Goal: Information Seeking & Learning: Learn about a topic

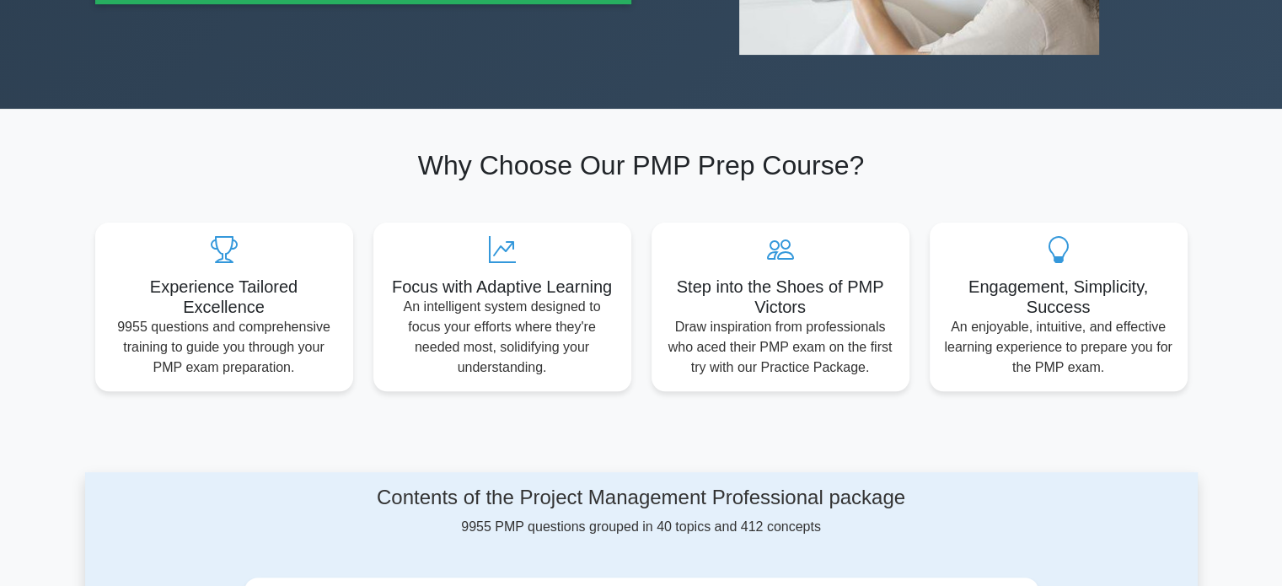
scroll to position [1011, 0]
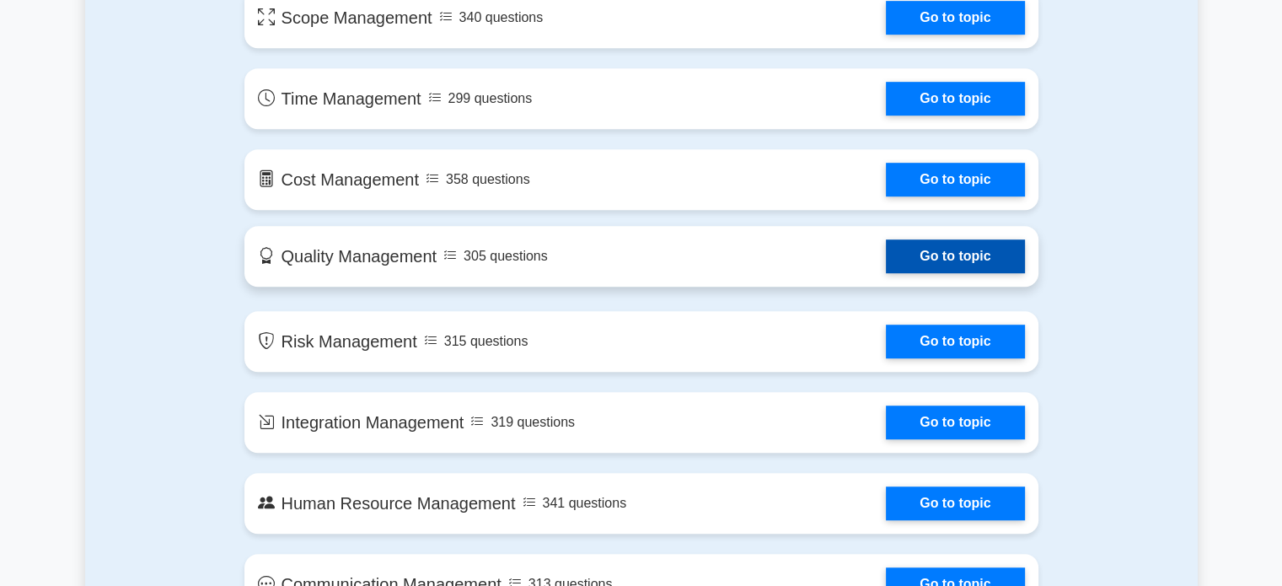
click at [940, 253] on link "Go to topic" at bounding box center [955, 256] width 138 height 34
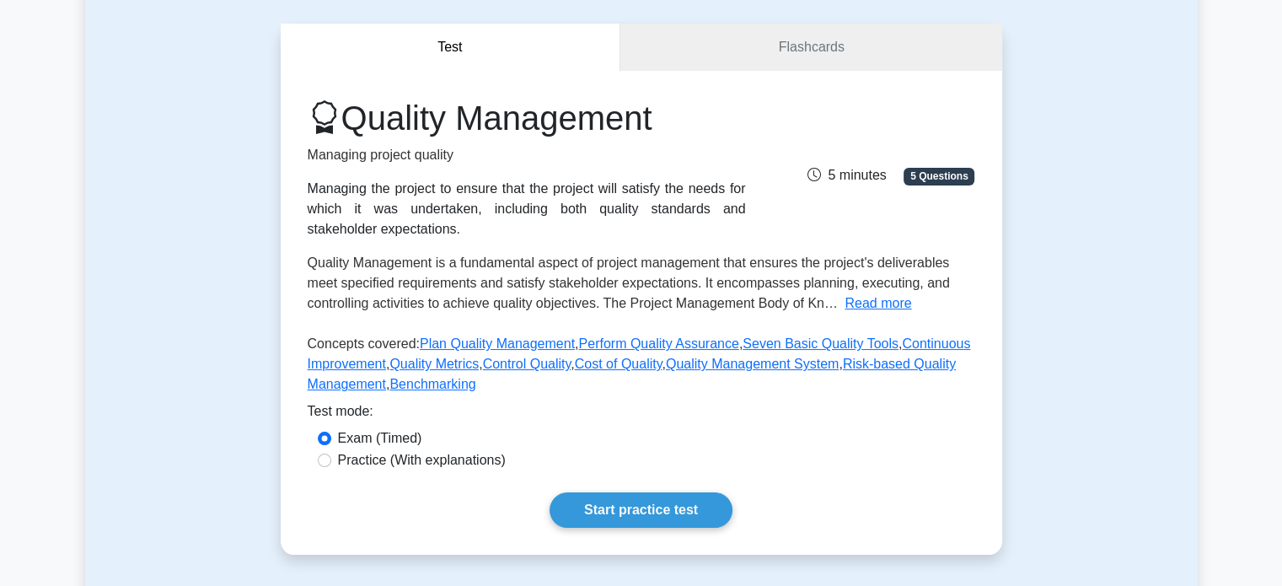
scroll to position [337, 0]
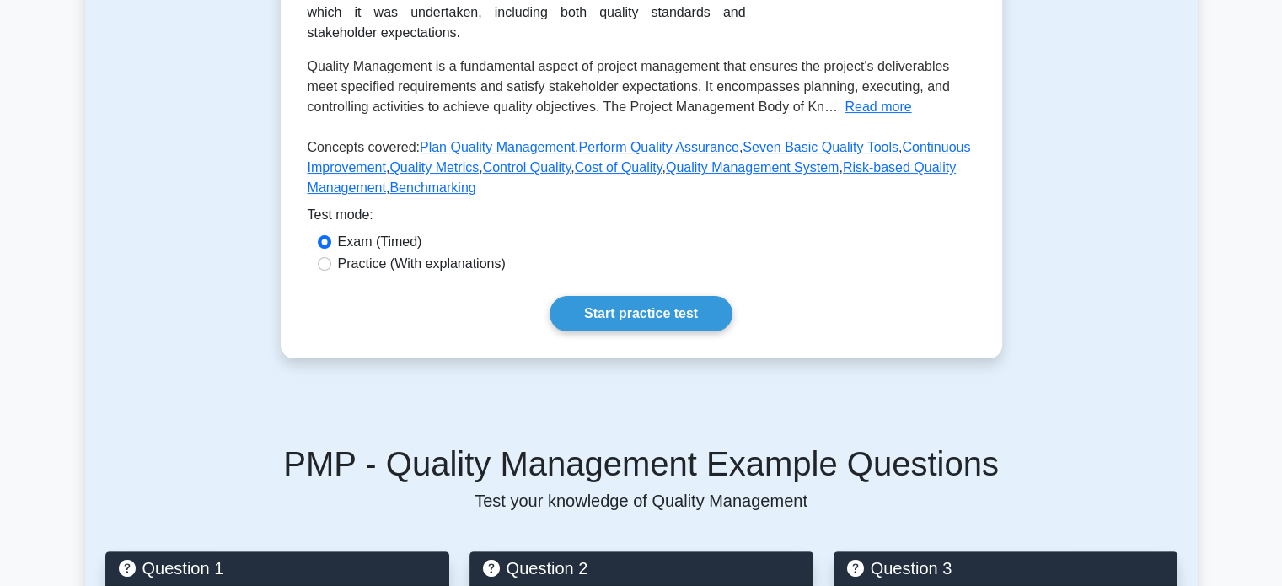
click at [369, 260] on label "Practice (With explanations)" at bounding box center [422, 264] width 168 height 20
click at [331, 260] on input "Practice (With explanations)" at bounding box center [324, 263] width 13 height 13
radio input "true"
click at [682, 324] on link "Start practice test" at bounding box center [640, 313] width 183 height 35
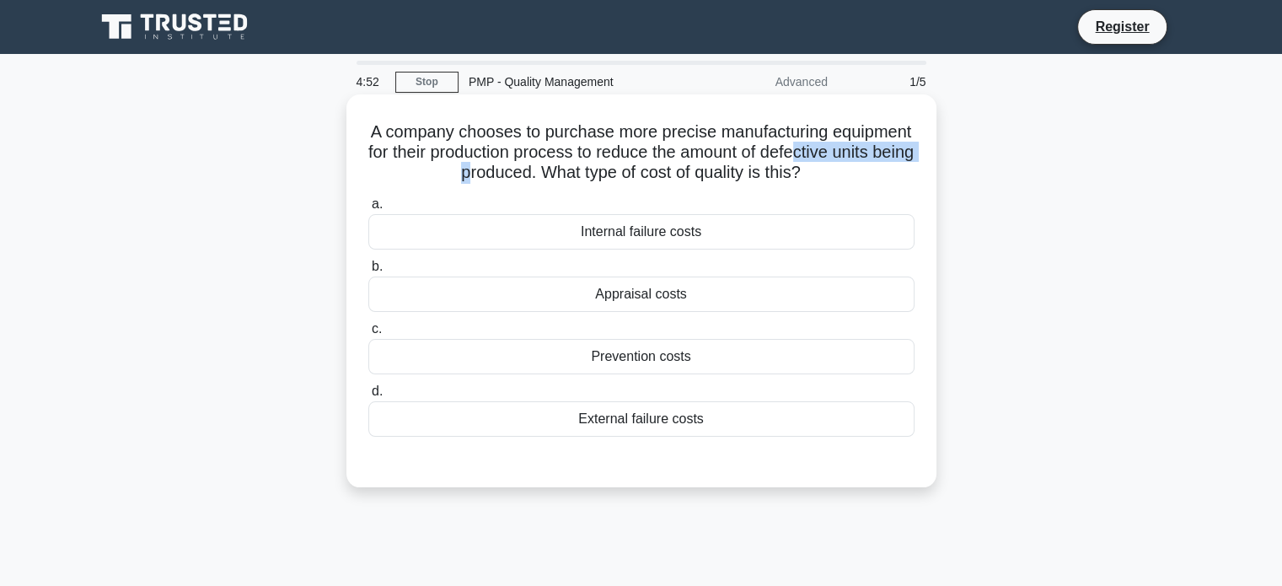
drag, startPoint x: 440, startPoint y: 174, endPoint x: 546, endPoint y: 174, distance: 106.2
click at [546, 174] on h5 "A company chooses to purchase more precise manufacturing equipment for their pr…" at bounding box center [641, 152] width 549 height 62
click at [580, 169] on h5 "A company chooses to purchase more precise manufacturing equipment for their pr…" at bounding box center [641, 152] width 549 height 62
click at [622, 356] on div "Prevention costs" at bounding box center [641, 356] width 546 height 35
click at [368, 335] on input "c. Prevention costs" at bounding box center [368, 329] width 0 height 11
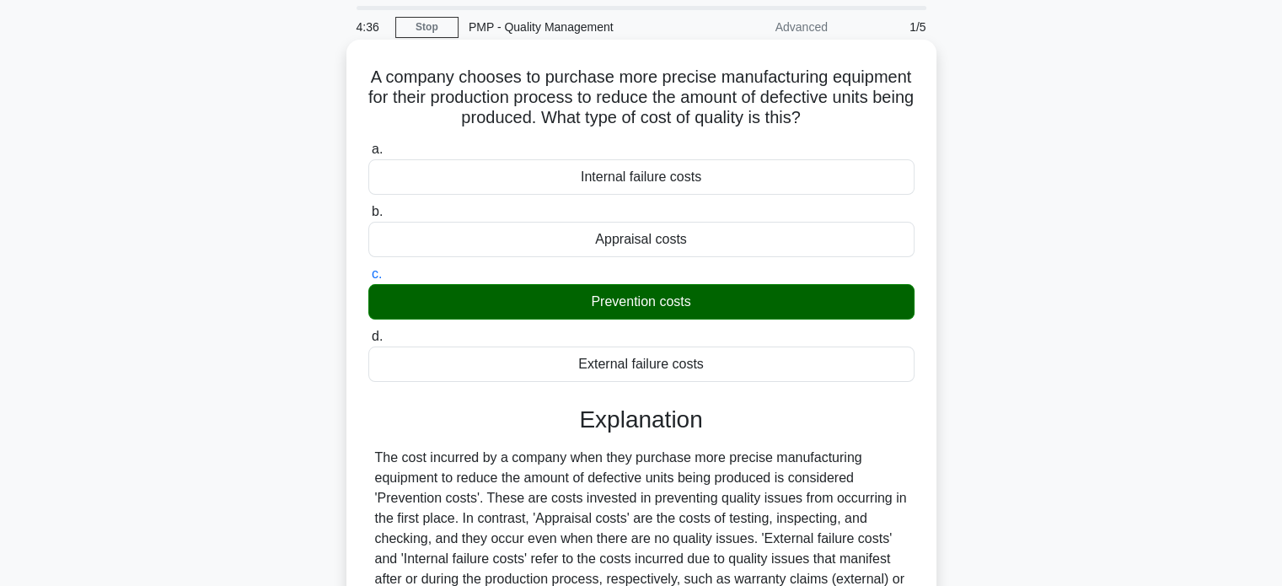
scroll to position [84, 0]
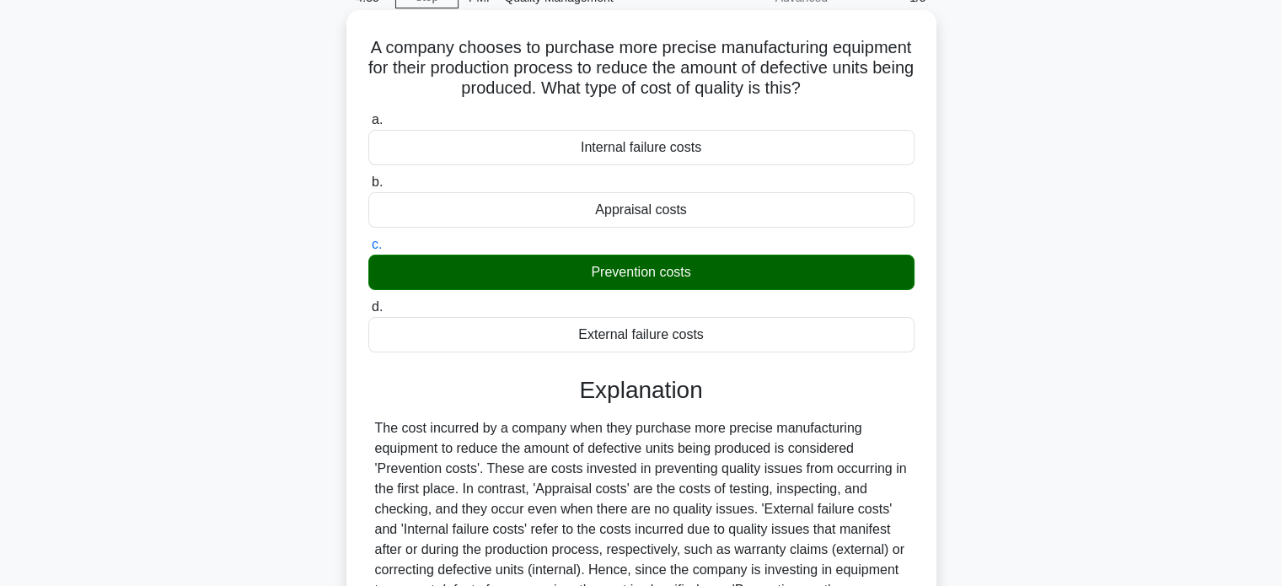
click at [603, 210] on div "Appraisal costs" at bounding box center [641, 209] width 546 height 35
click at [368, 188] on input "b. Appraisal costs" at bounding box center [368, 182] width 0 height 11
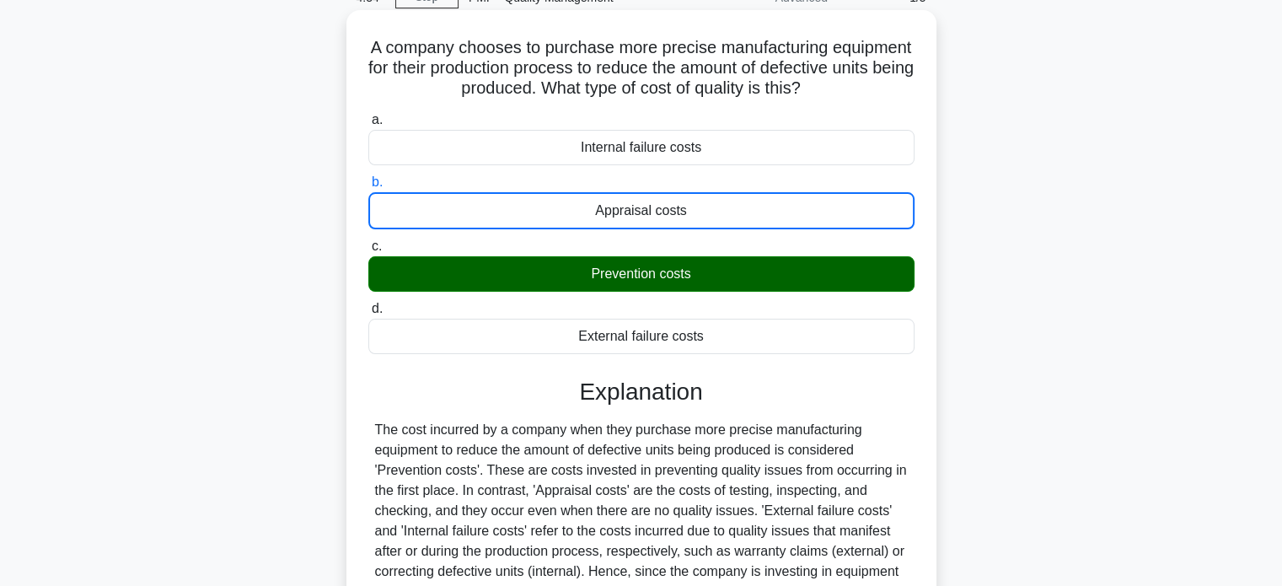
click at [623, 282] on div "Prevention costs" at bounding box center [641, 273] width 546 height 35
click at [368, 252] on input "c. Prevention costs" at bounding box center [368, 246] width 0 height 11
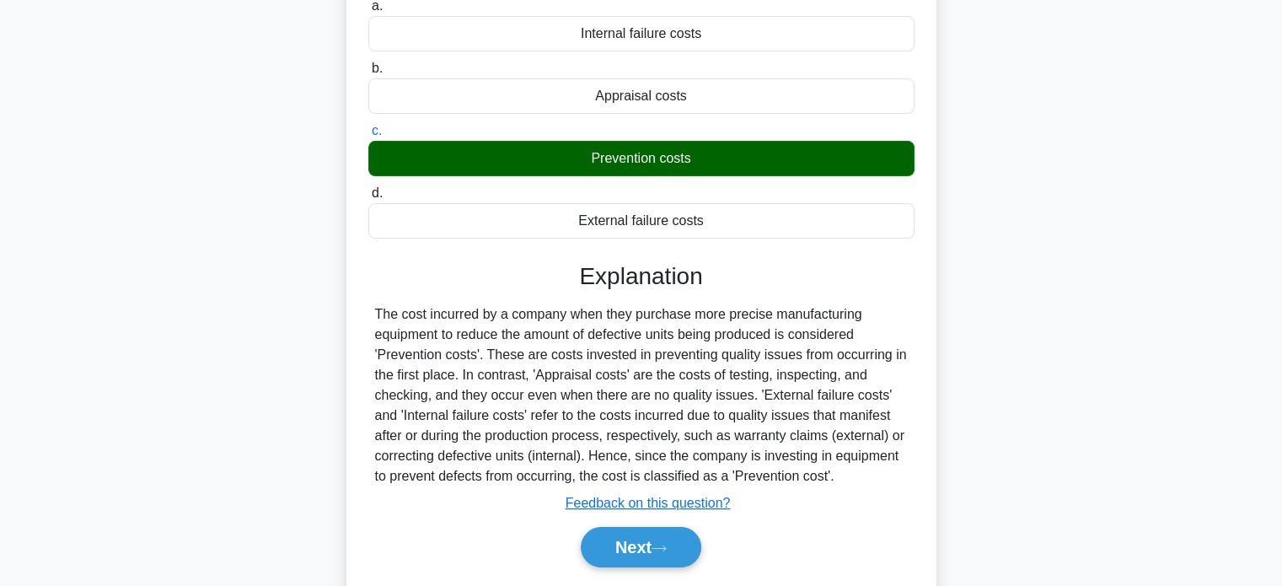
scroll to position [324, 0]
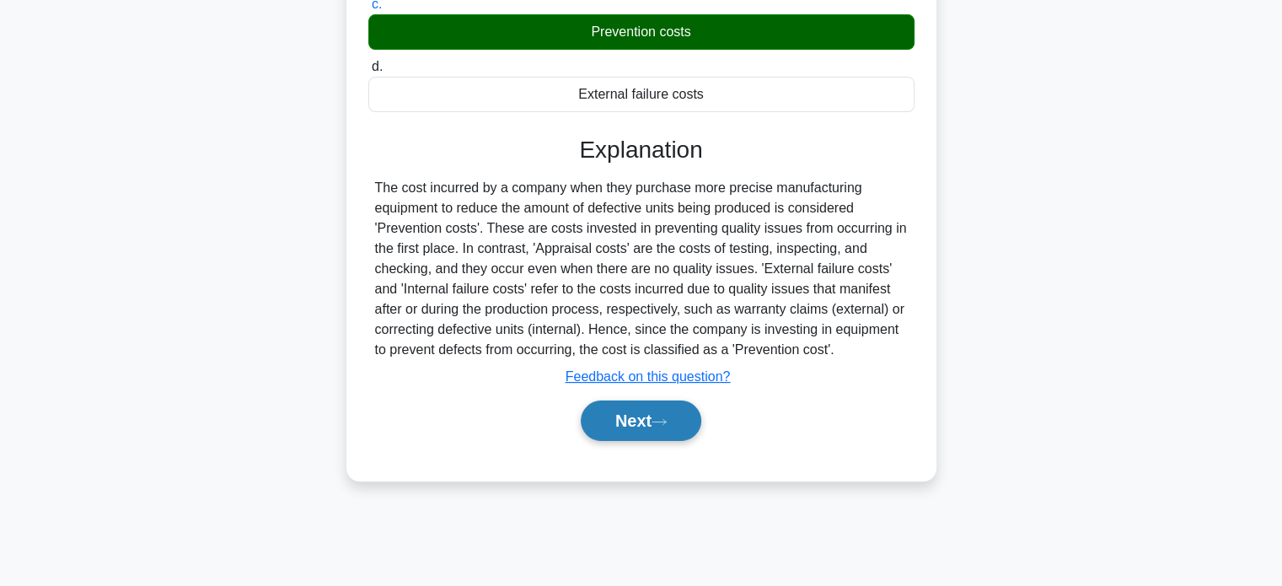
click at [621, 424] on button "Next" at bounding box center [641, 420] width 120 height 40
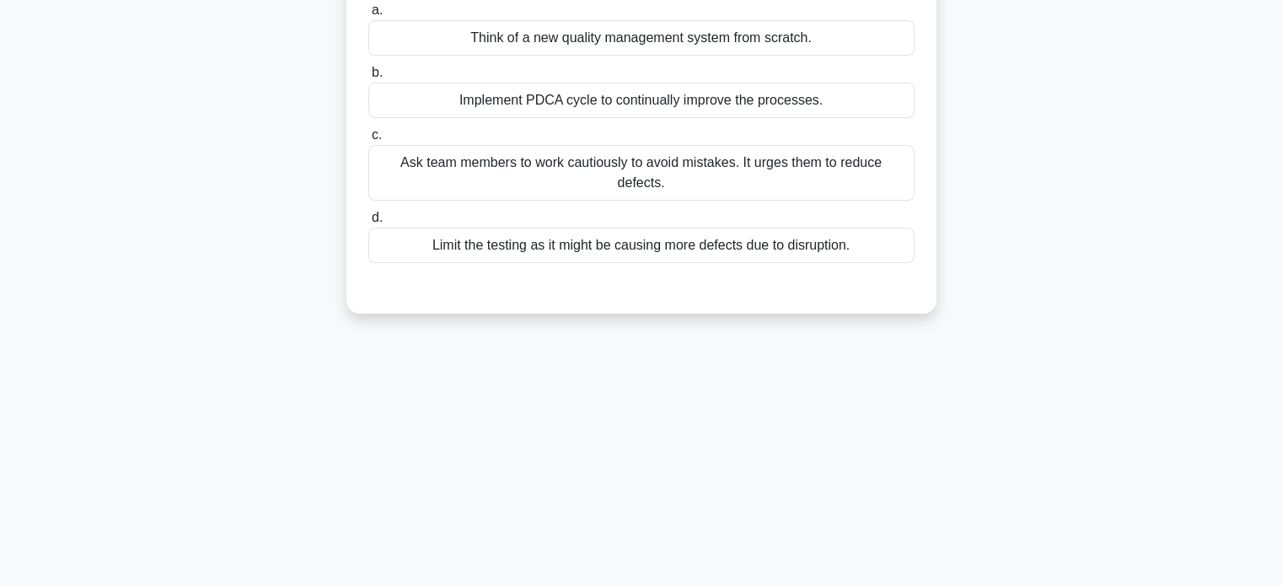
scroll to position [72, 0]
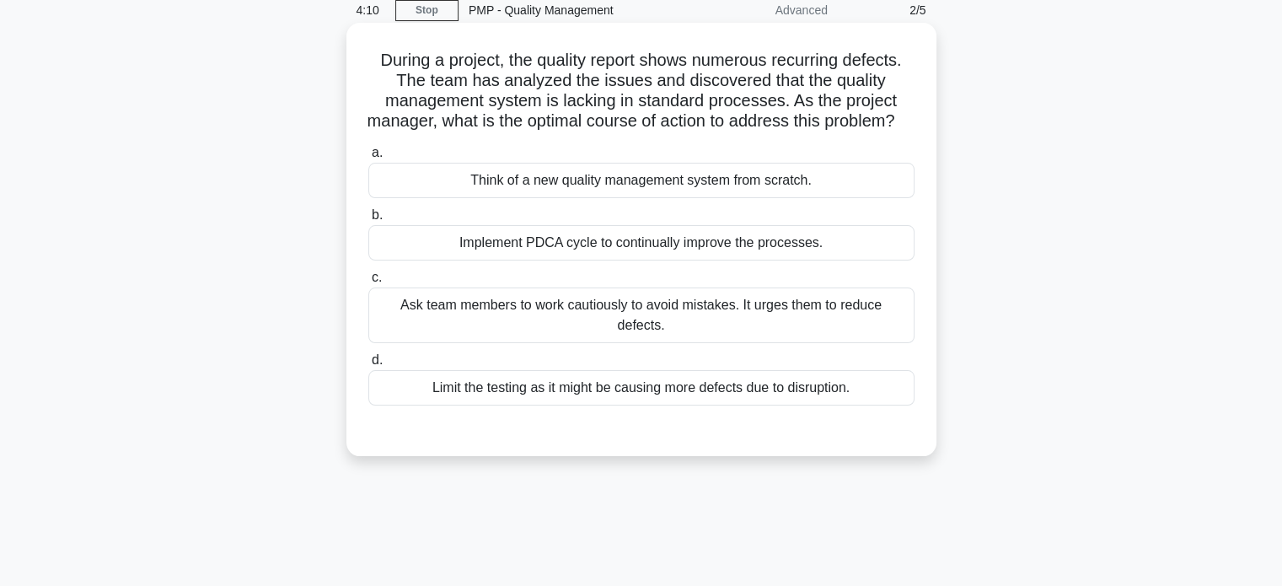
click at [675, 260] on div "Implement PDCA cycle to continually improve the processes." at bounding box center [641, 242] width 546 height 35
click at [368, 221] on input "b. Implement PDCA cycle to continually improve the processes." at bounding box center [368, 215] width 0 height 11
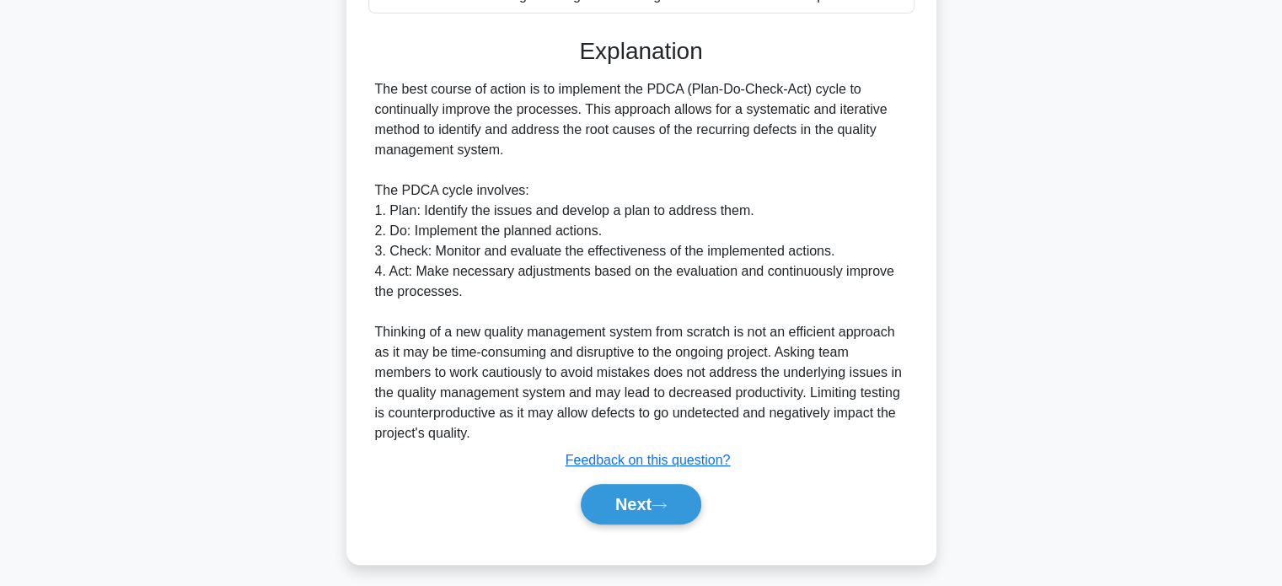
scroll to position [472, 0]
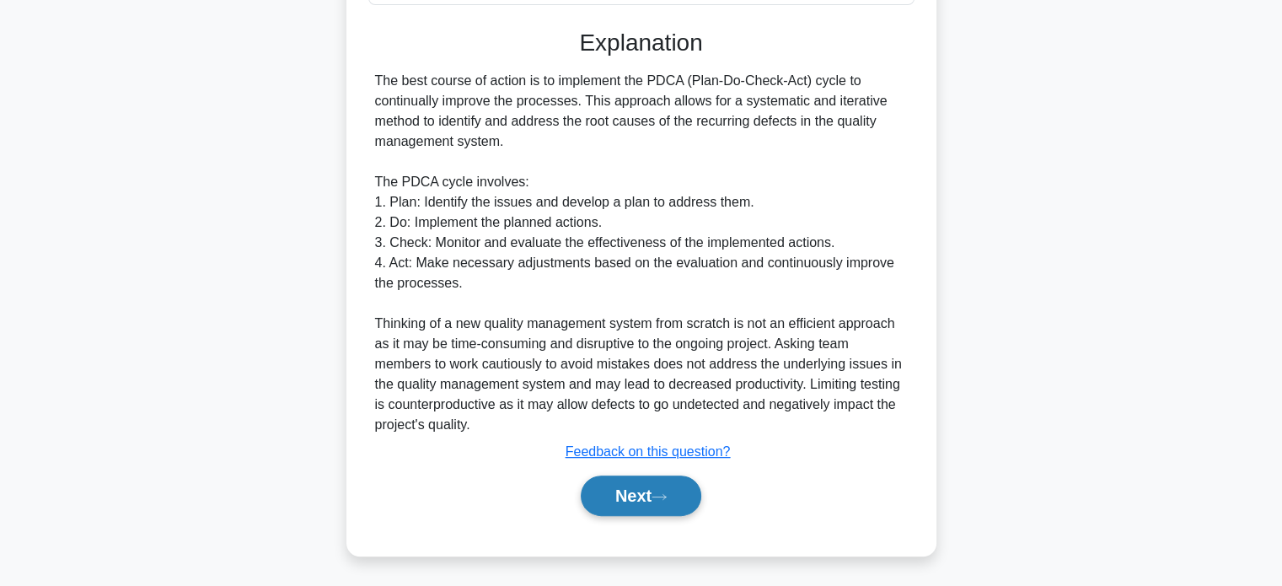
click at [605, 495] on button "Next" at bounding box center [641, 495] width 120 height 40
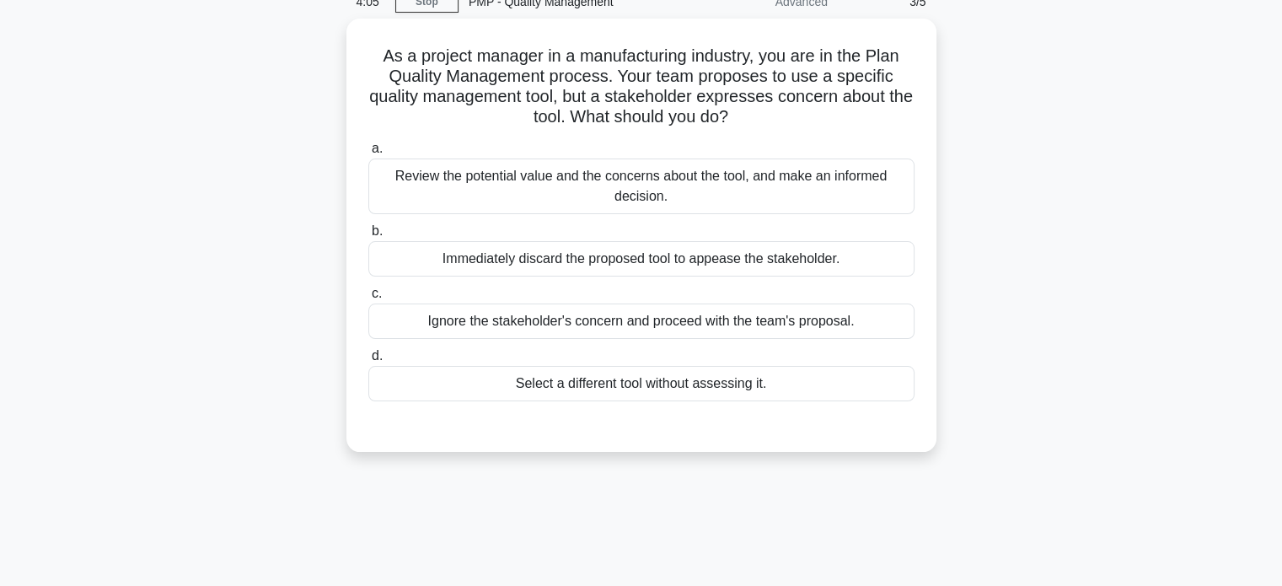
scroll to position [72, 0]
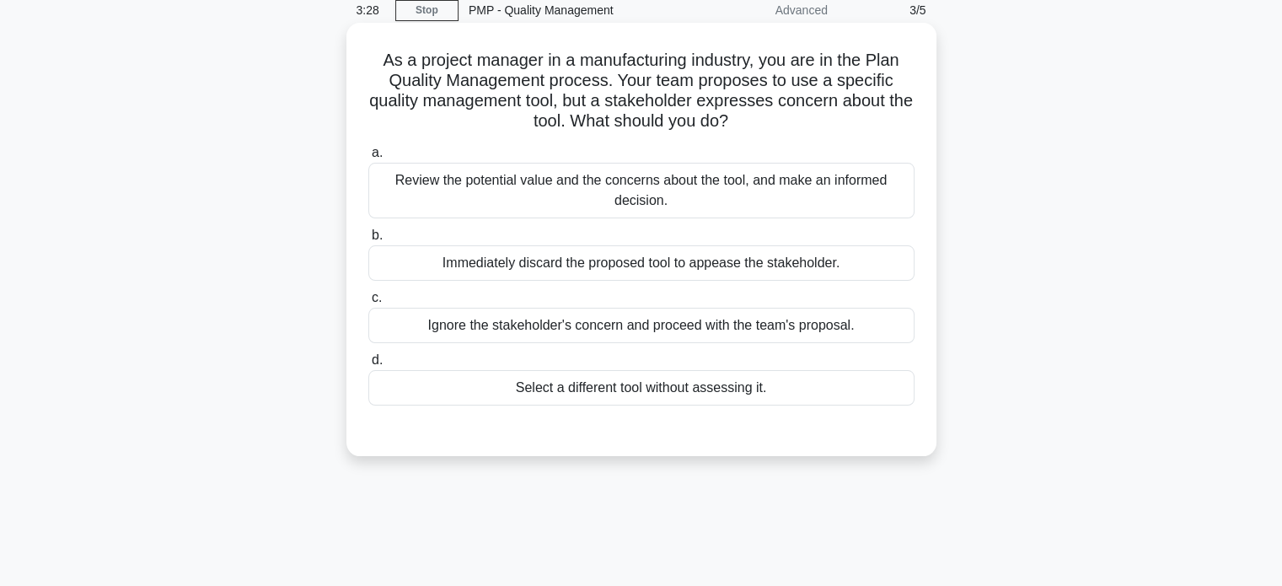
click at [668, 181] on div "Review the potential value and the concerns about the tool, and make an informe…" at bounding box center [641, 191] width 546 height 56
click at [368, 158] on input "a. Review the potential value and the concerns about the tool, and make an info…" at bounding box center [368, 152] width 0 height 11
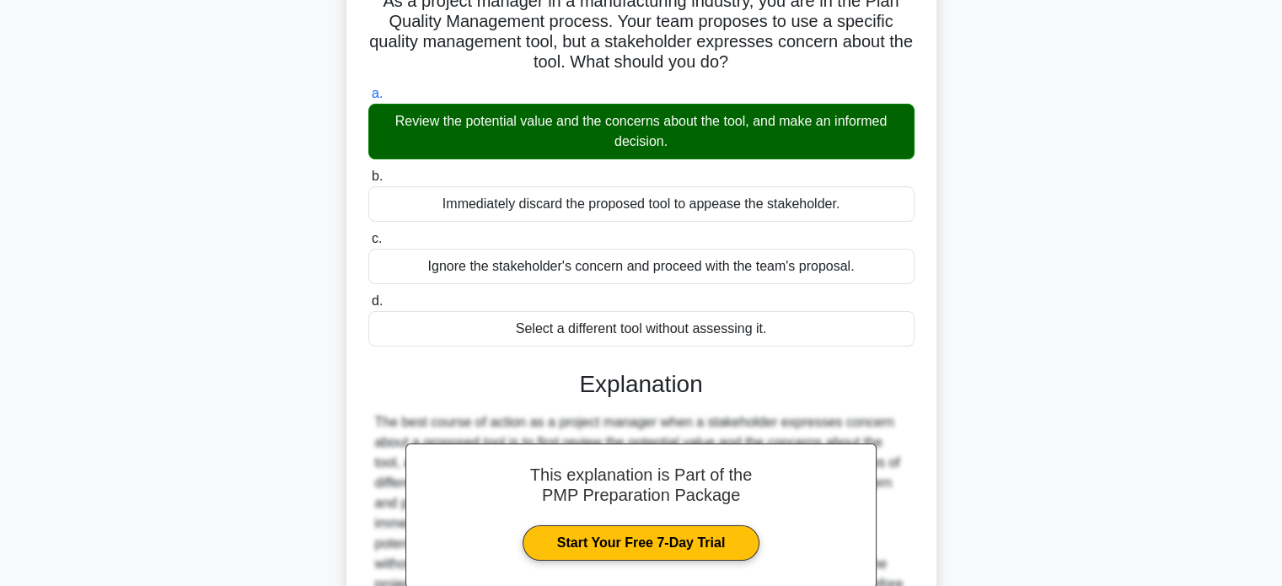
scroll to position [0, 0]
